Goal: Information Seeking & Learning: Learn about a topic

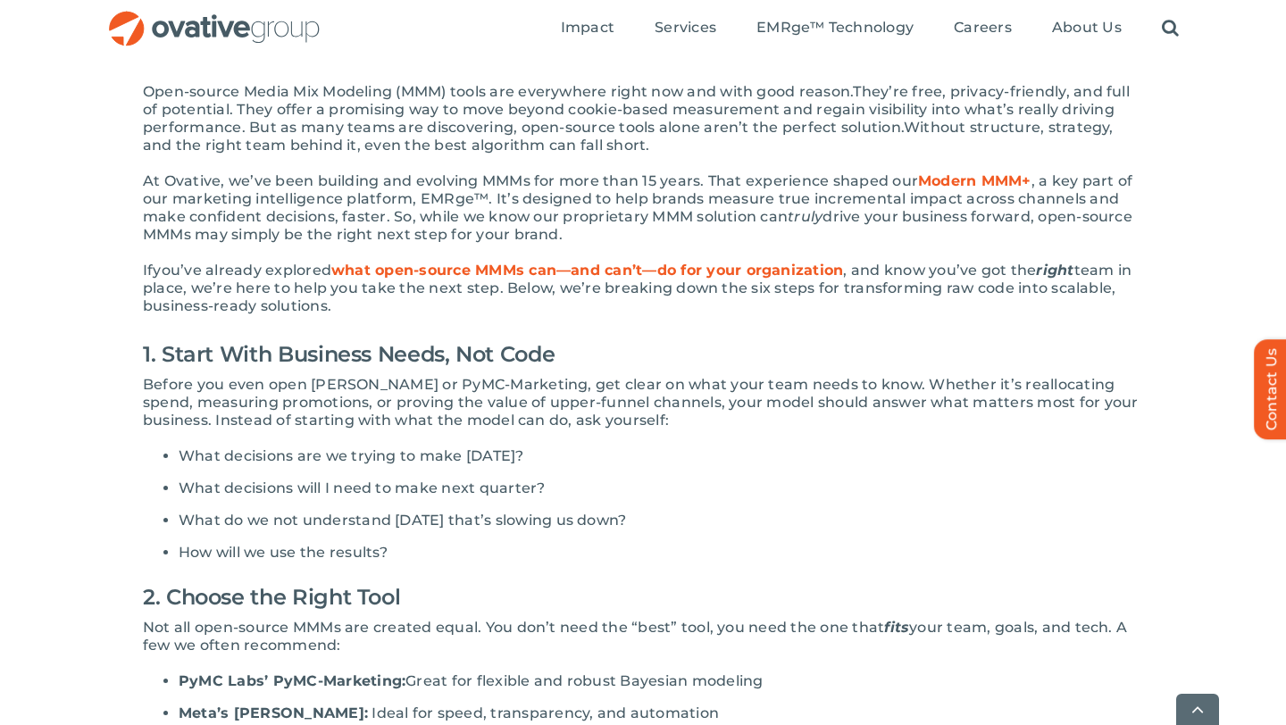
scroll to position [452, 0]
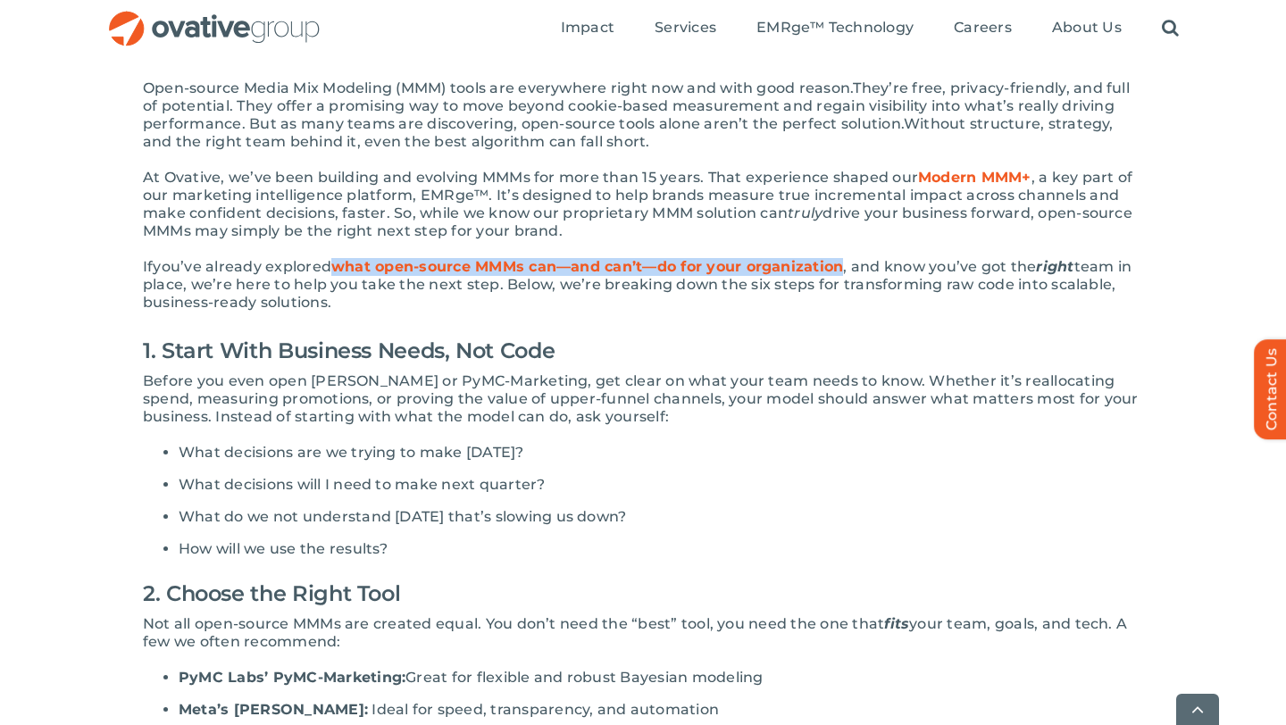
click at [527, 275] on p "If you’ve already explored what open-source MMMs can—and can’t—do for your orga…" at bounding box center [643, 285] width 1000 height 54
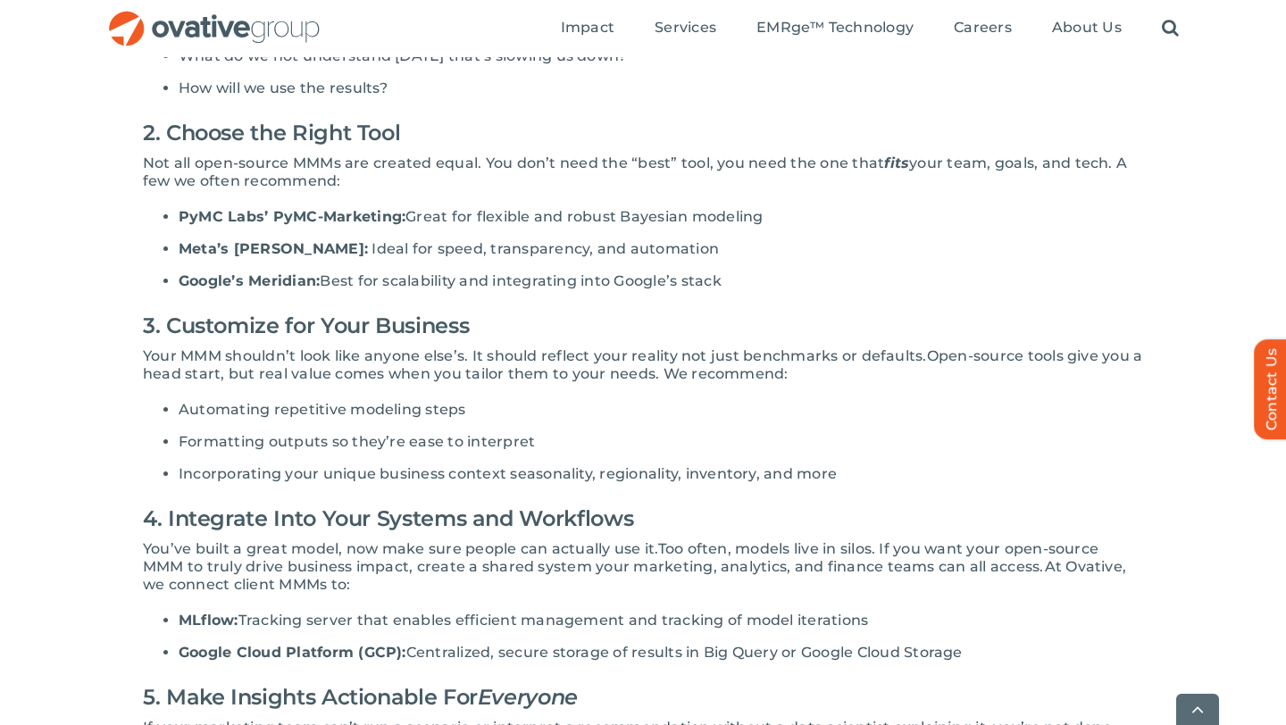
scroll to position [915, 0]
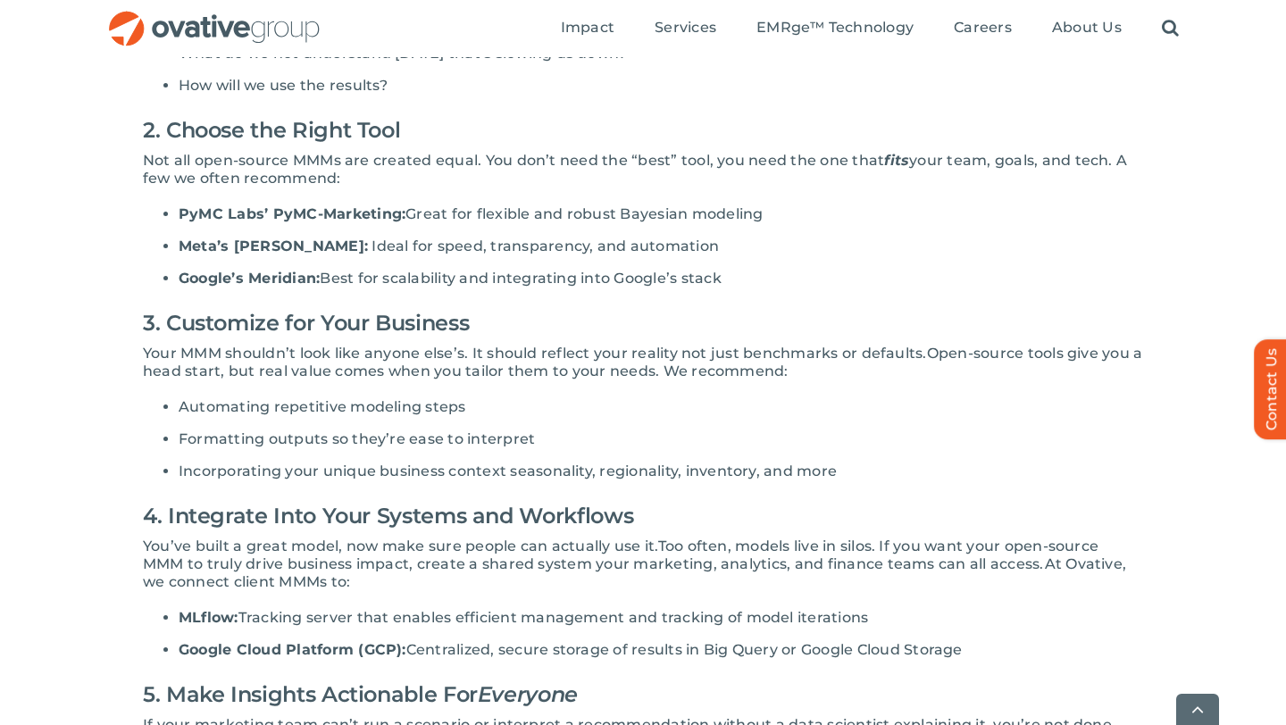
click at [884, 538] on span "Too often, models live in silos. If you want your open-source MMM to truly driv…" at bounding box center [621, 555] width 956 height 35
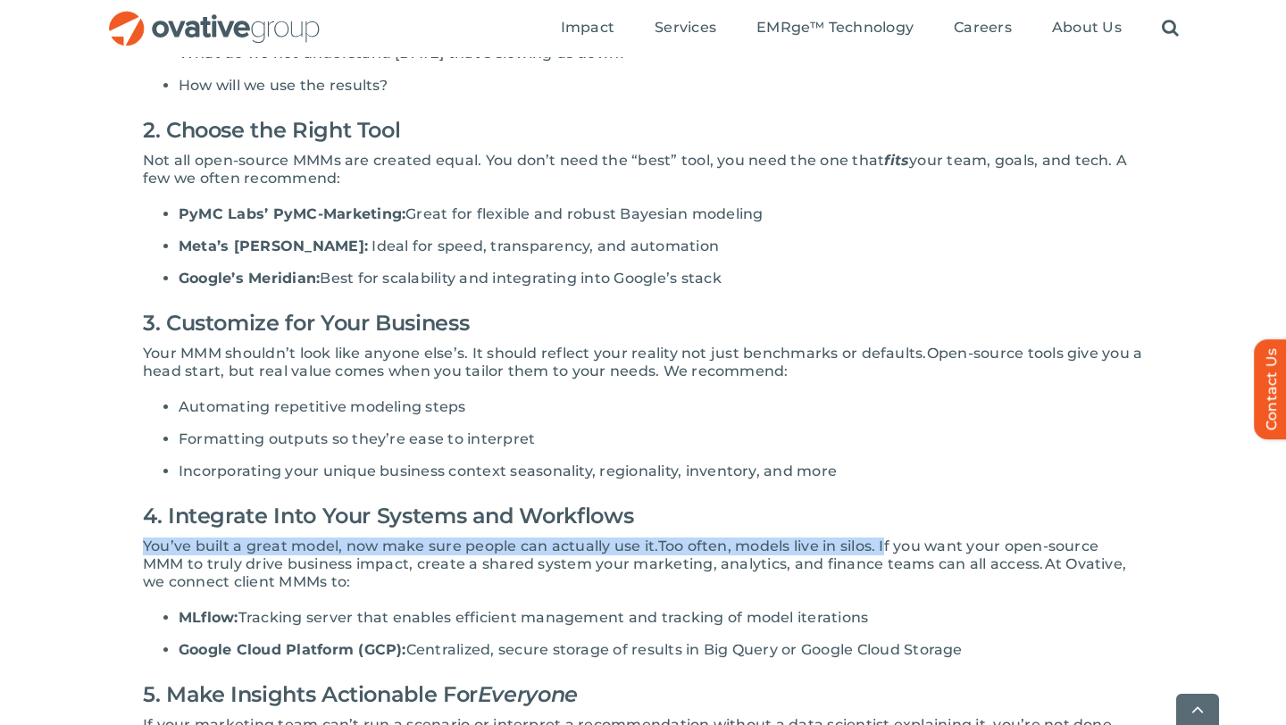
click at [884, 501] on div "Open-source Media Mix Modeling (MMM) tools are everywhere right now and with go…" at bounding box center [643, 541] width 1000 height 1851
click at [884, 501] on h2 "4. Integrate Into Your Systems and Workflows" at bounding box center [643, 516] width 1000 height 43
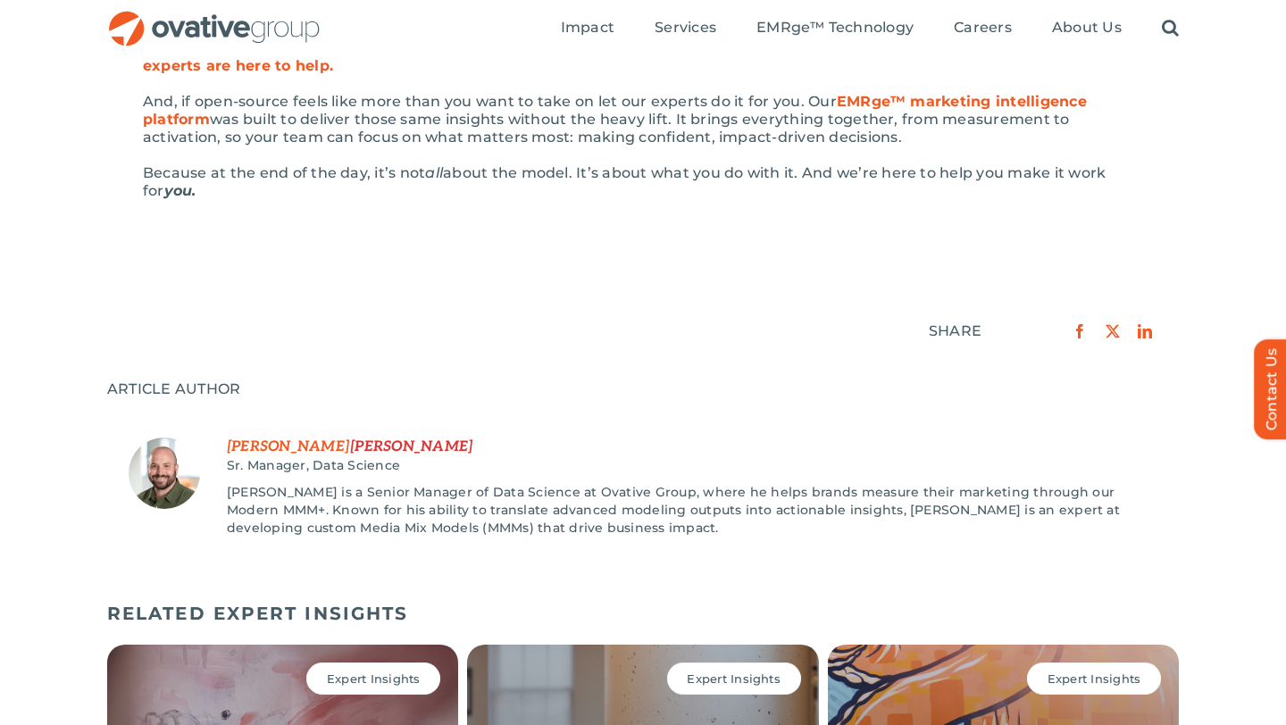
scroll to position [2129, 0]
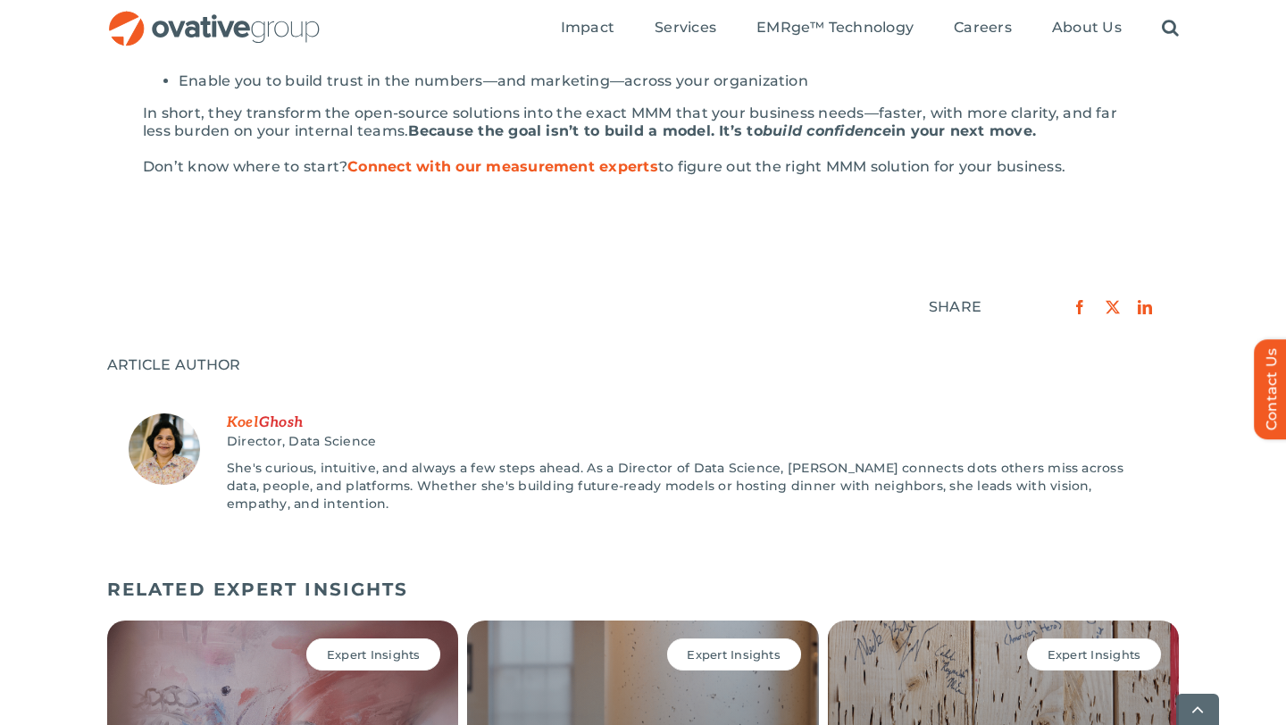
scroll to position [1903, 0]
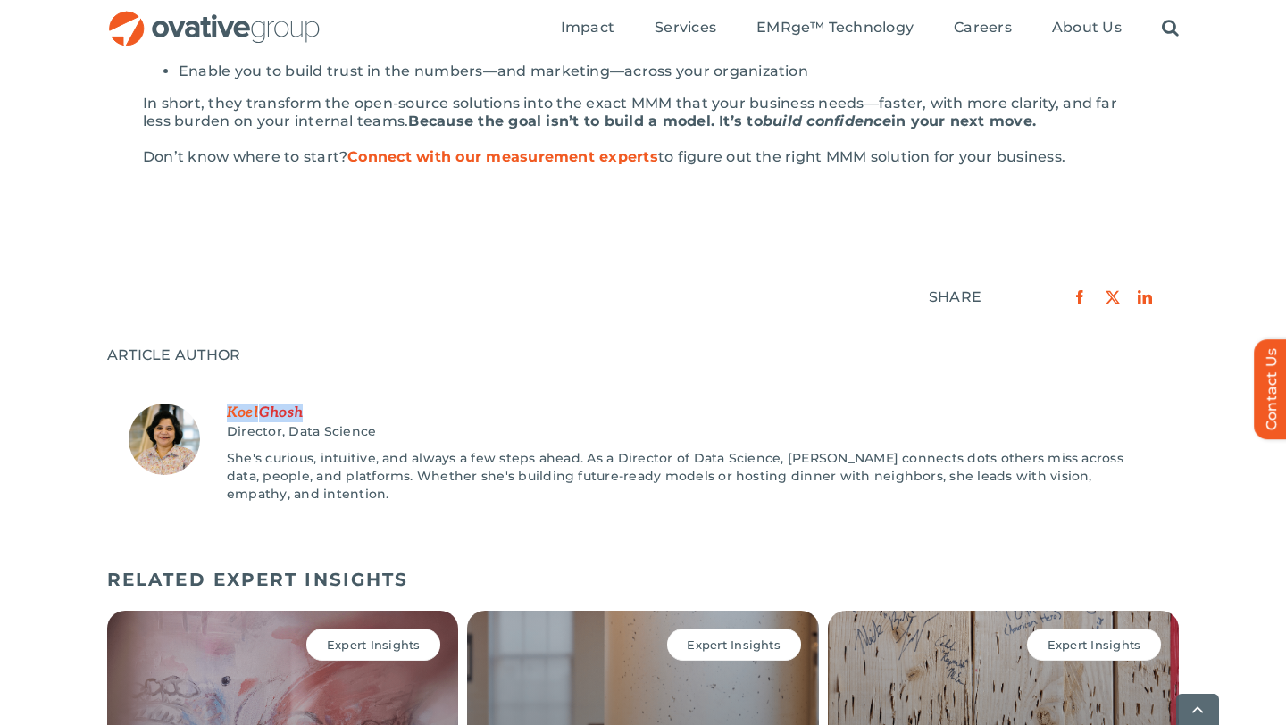
drag, startPoint x: 311, startPoint y: 374, endPoint x: 202, endPoint y: 374, distance: 109.0
click at [202, 382] on li "[PERSON_NAME] Director, Data Science" at bounding box center [643, 462] width 1072 height 160
copy li "[PERSON_NAME]"
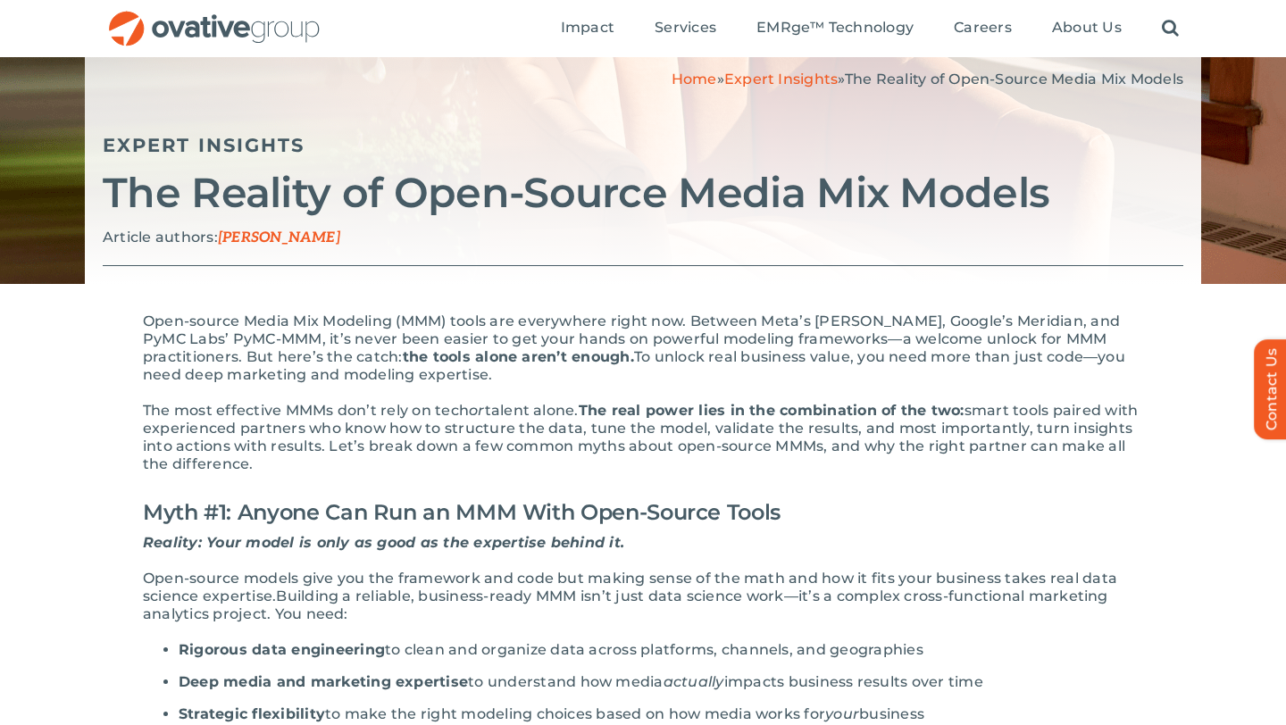
scroll to position [0, 0]
